Goal: Information Seeking & Learning: Learn about a topic

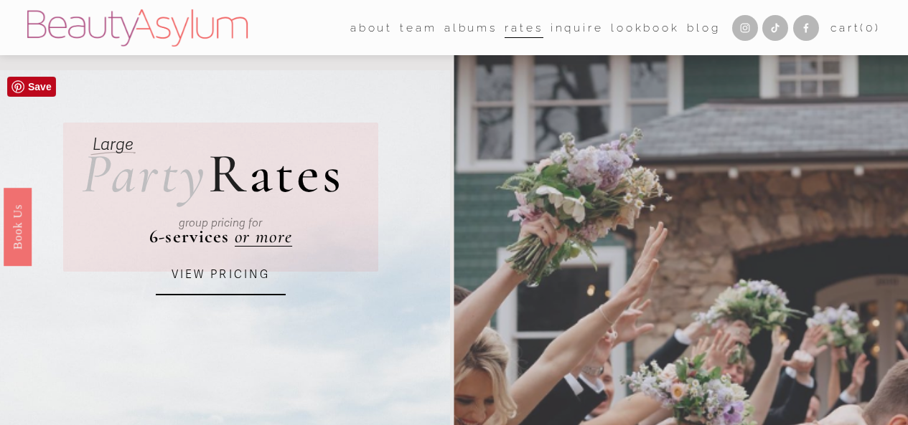
click at [204, 288] on link "VIEW PRICING" at bounding box center [221, 275] width 130 height 39
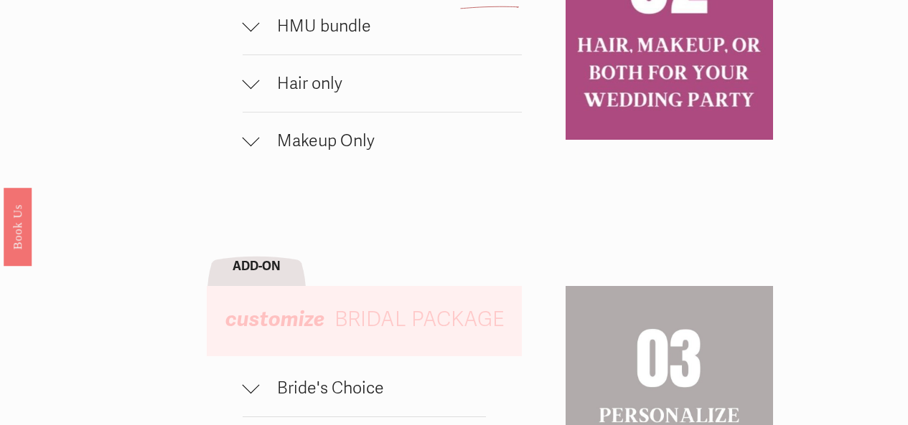
scroll to position [995, 0]
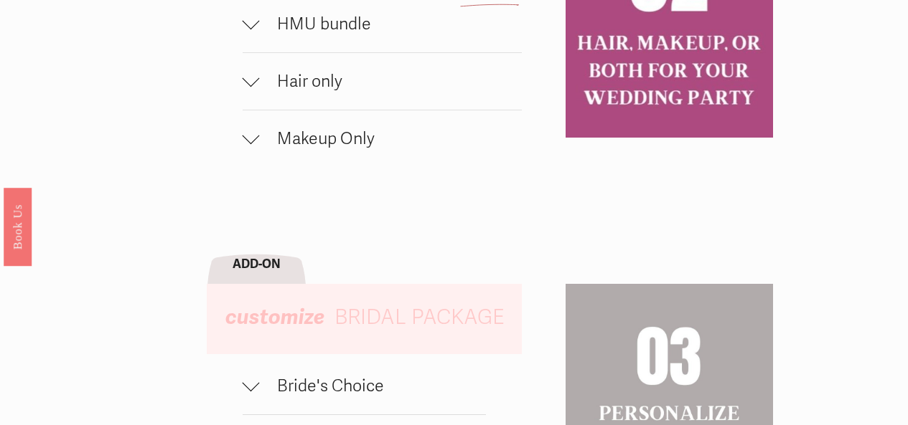
click at [342, 149] on span "Makeup Only" at bounding box center [391, 138] width 262 height 21
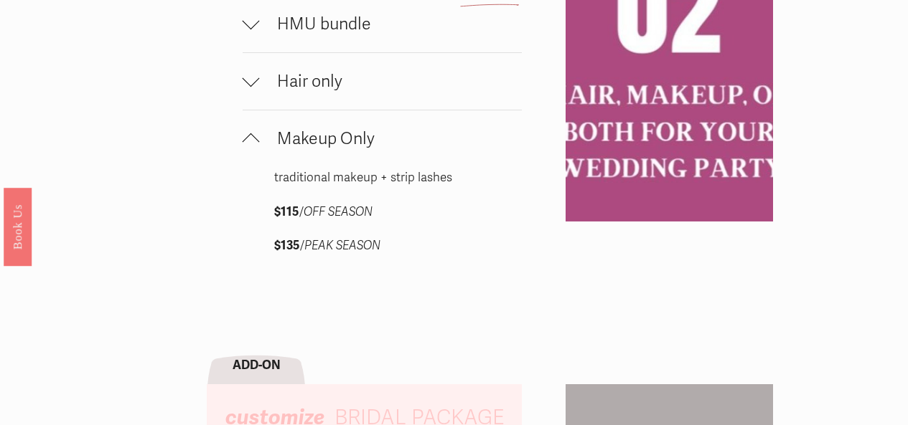
click at [342, 149] on span "Makeup Only" at bounding box center [391, 138] width 262 height 21
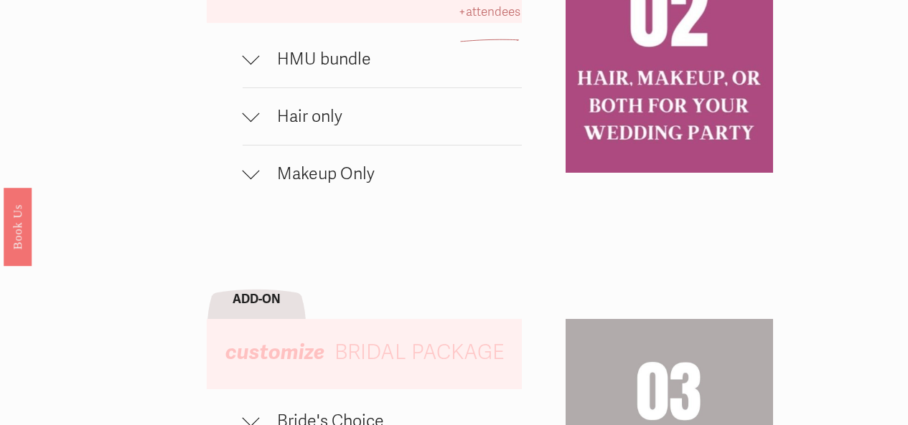
scroll to position [991, 0]
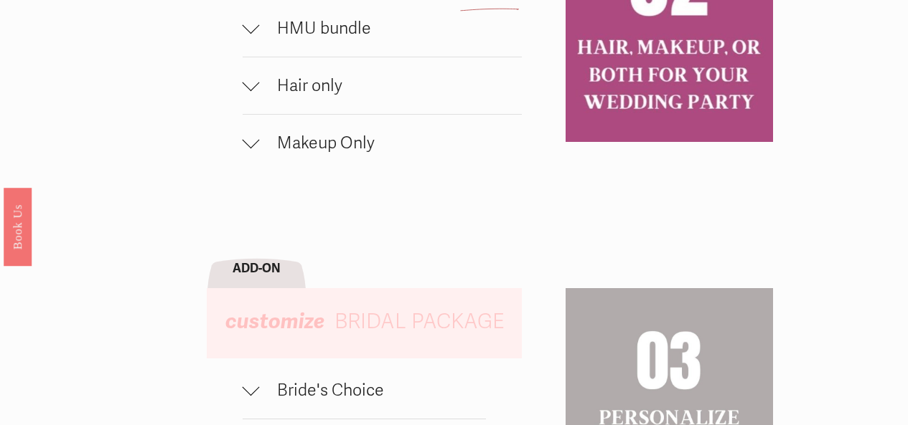
click at [354, 159] on button "Makeup Only" at bounding box center [382, 143] width 279 height 57
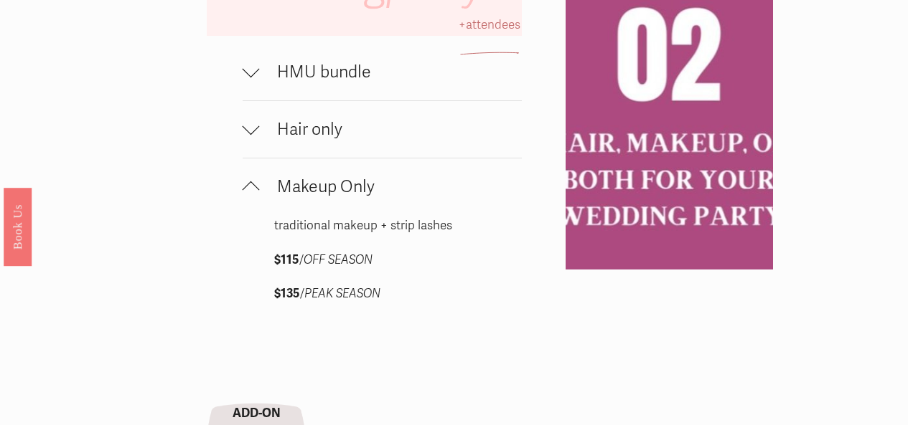
scroll to position [949, 0]
